Goal: Navigation & Orientation: Go to known website

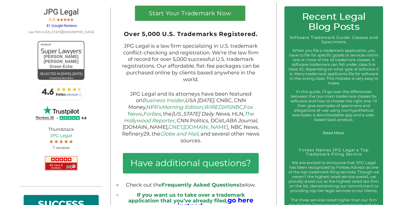
scroll to position [242, 0]
